Goal: Transaction & Acquisition: Purchase product/service

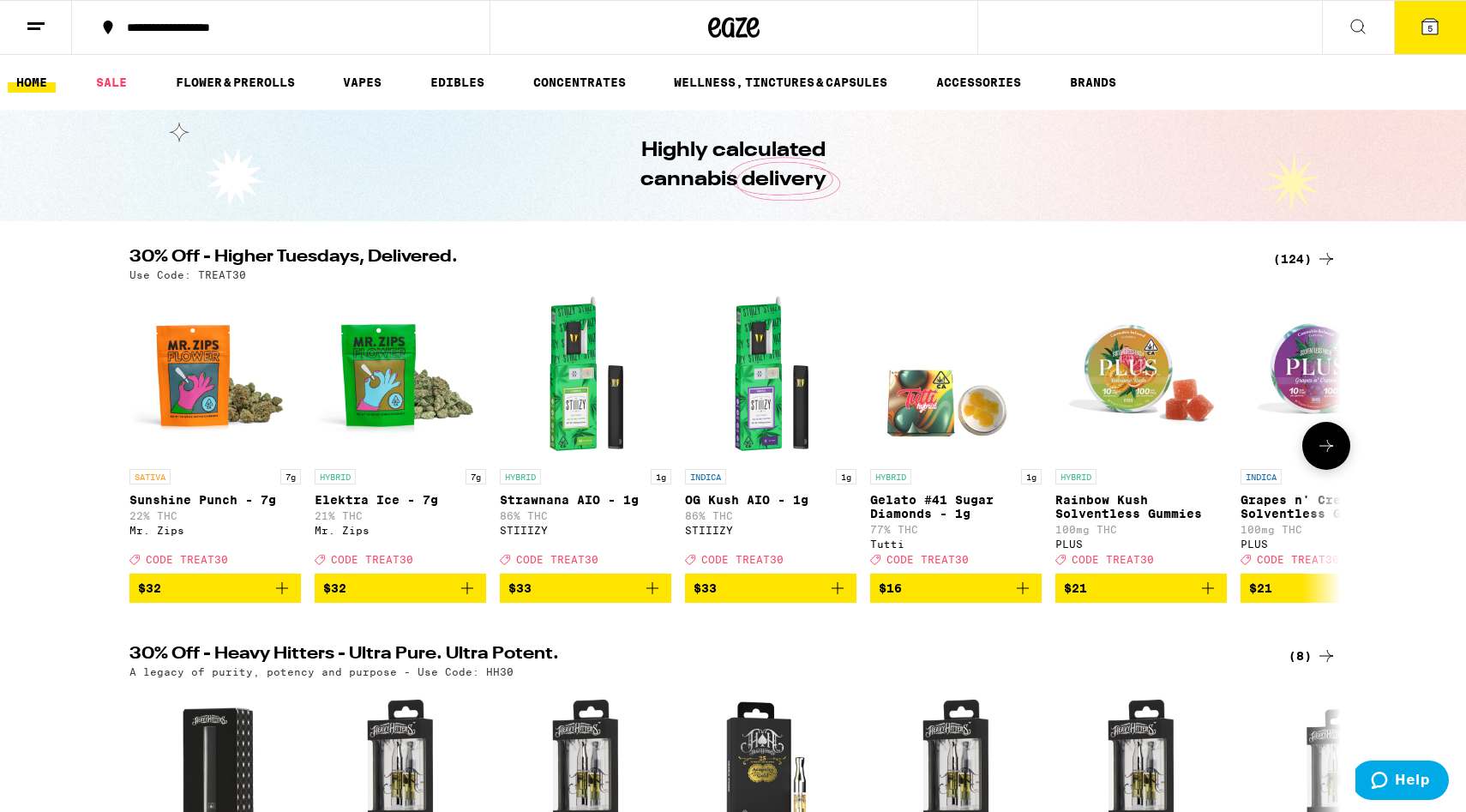
scroll to position [21, 0]
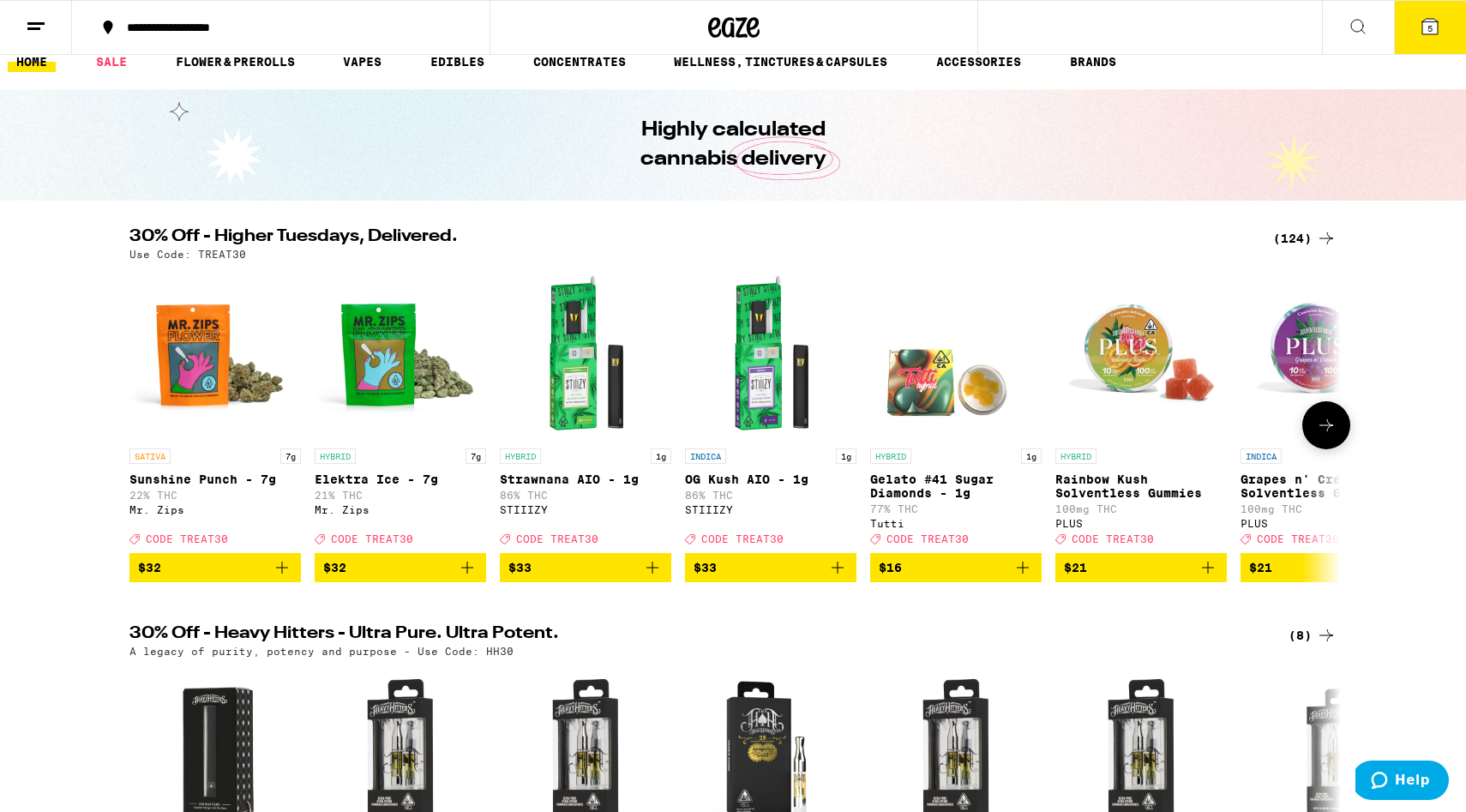
click at [1321, 436] on icon at bounding box center [1326, 425] width 21 height 21
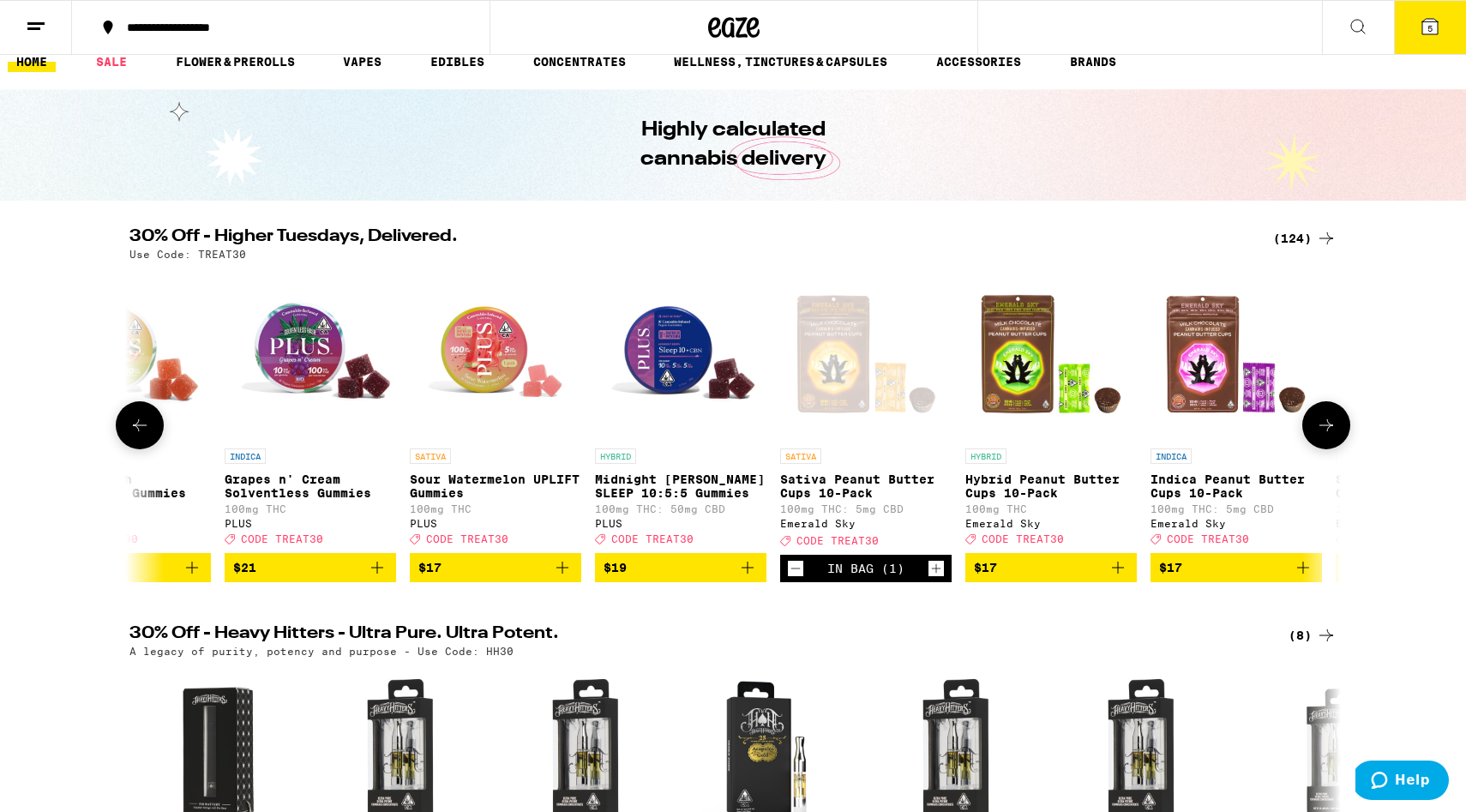
scroll to position [0, 1020]
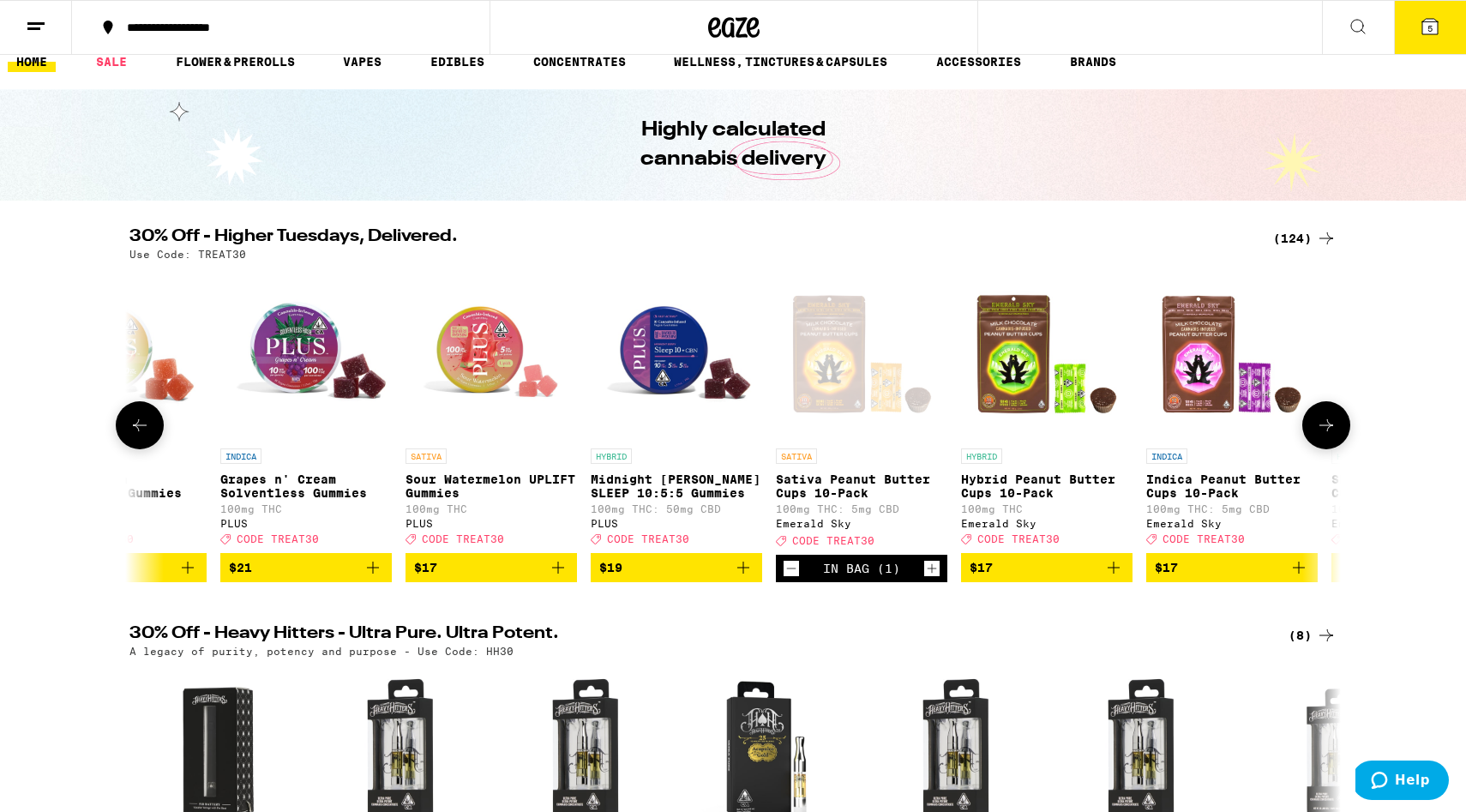
click at [1325, 423] on icon at bounding box center [1326, 425] width 21 height 21
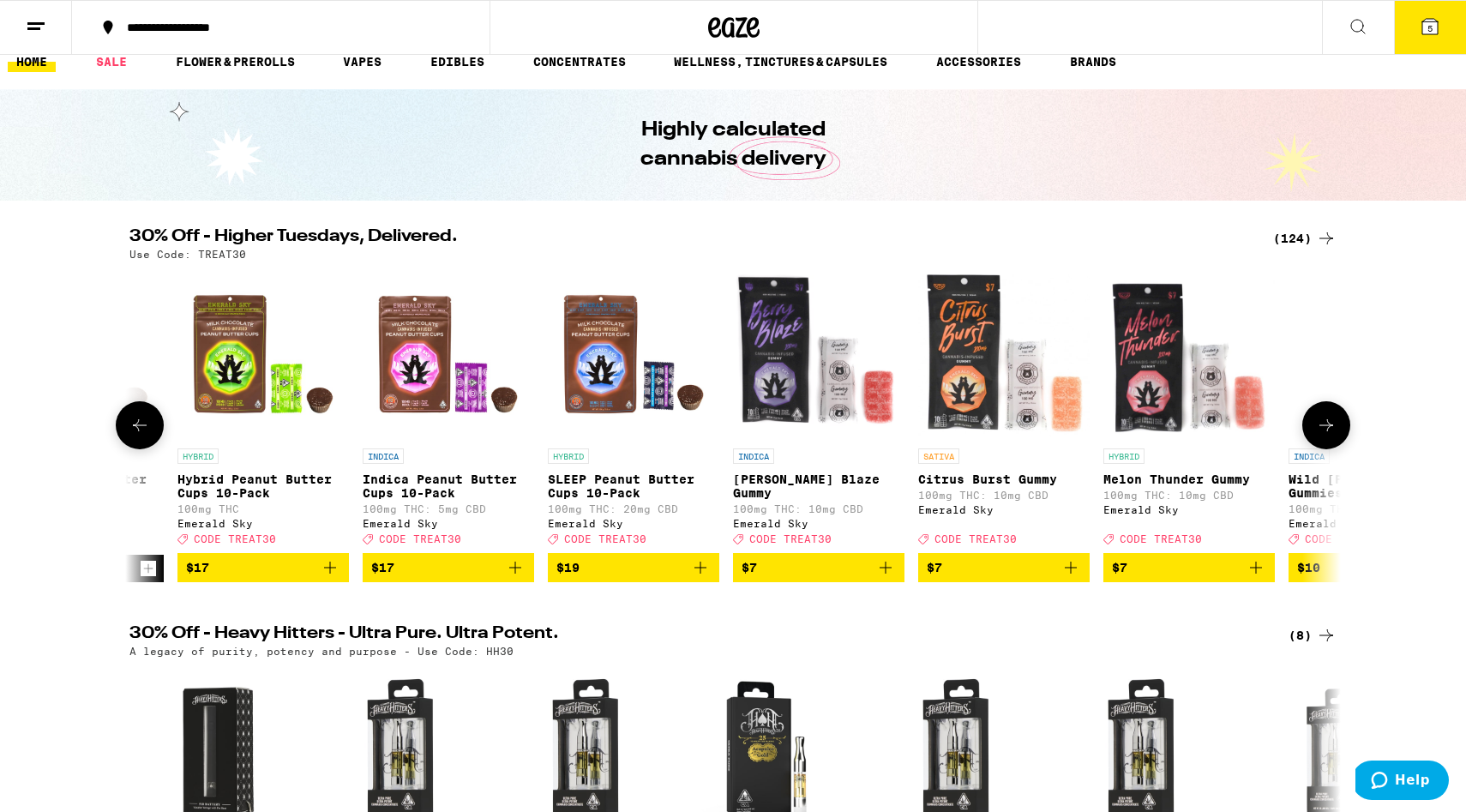
scroll to position [0, 2041]
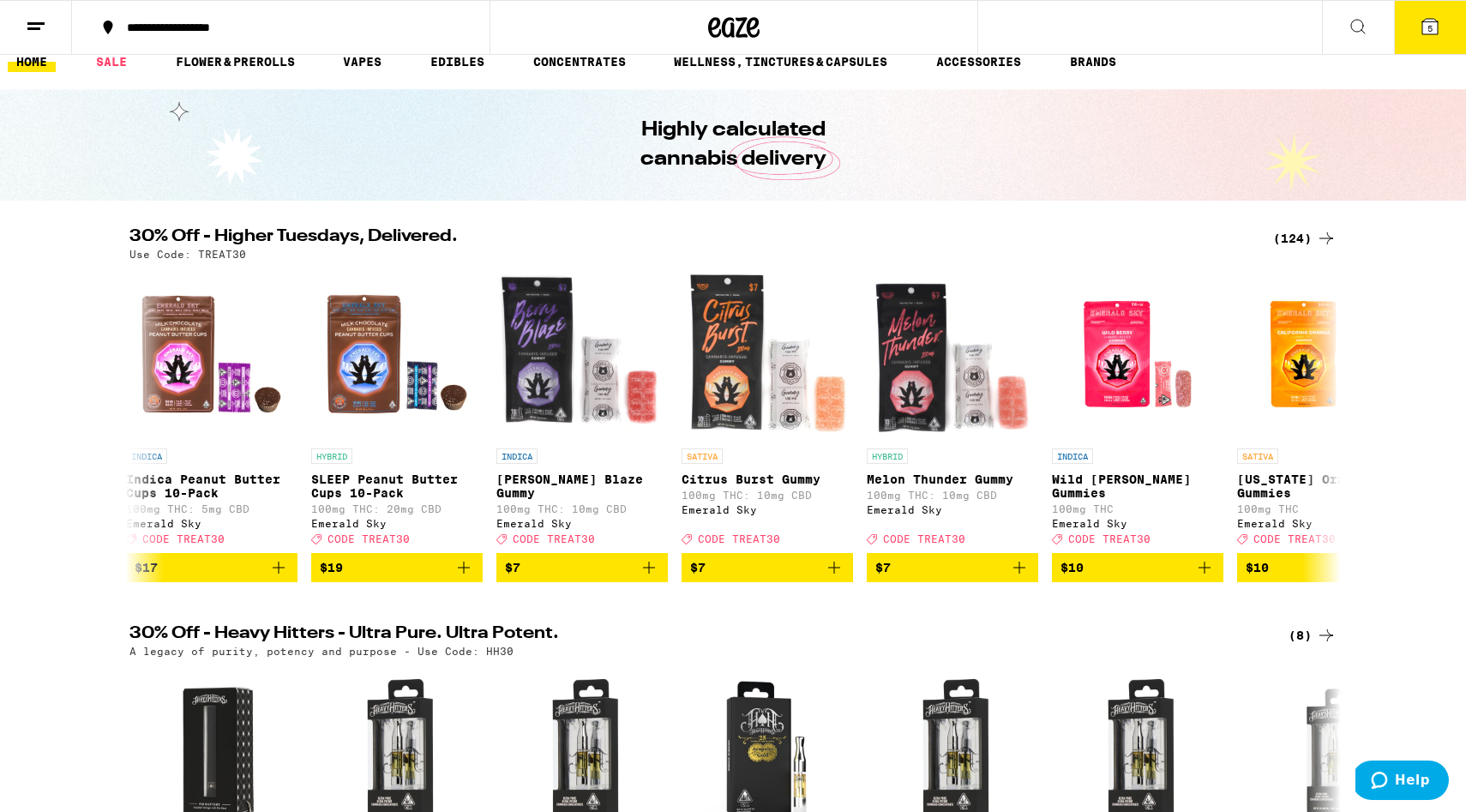
click at [1300, 239] on div "(124)" at bounding box center [1305, 237] width 63 height 21
